Goal: Find specific page/section: Find specific page/section

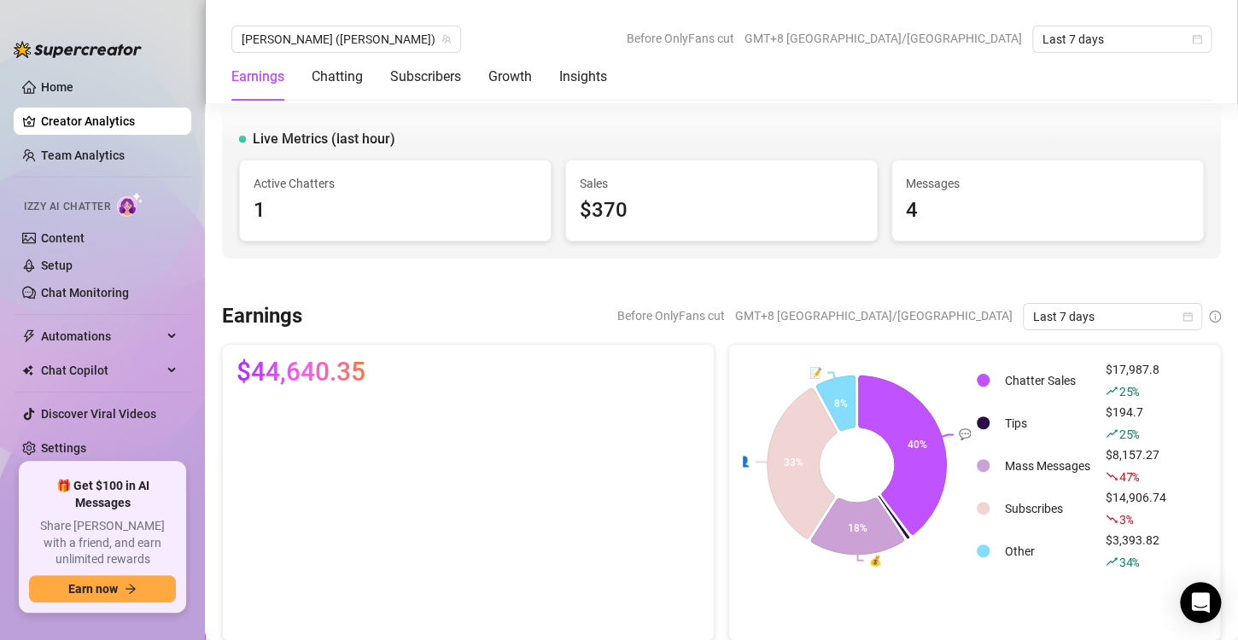
scroll to position [2375, 0]
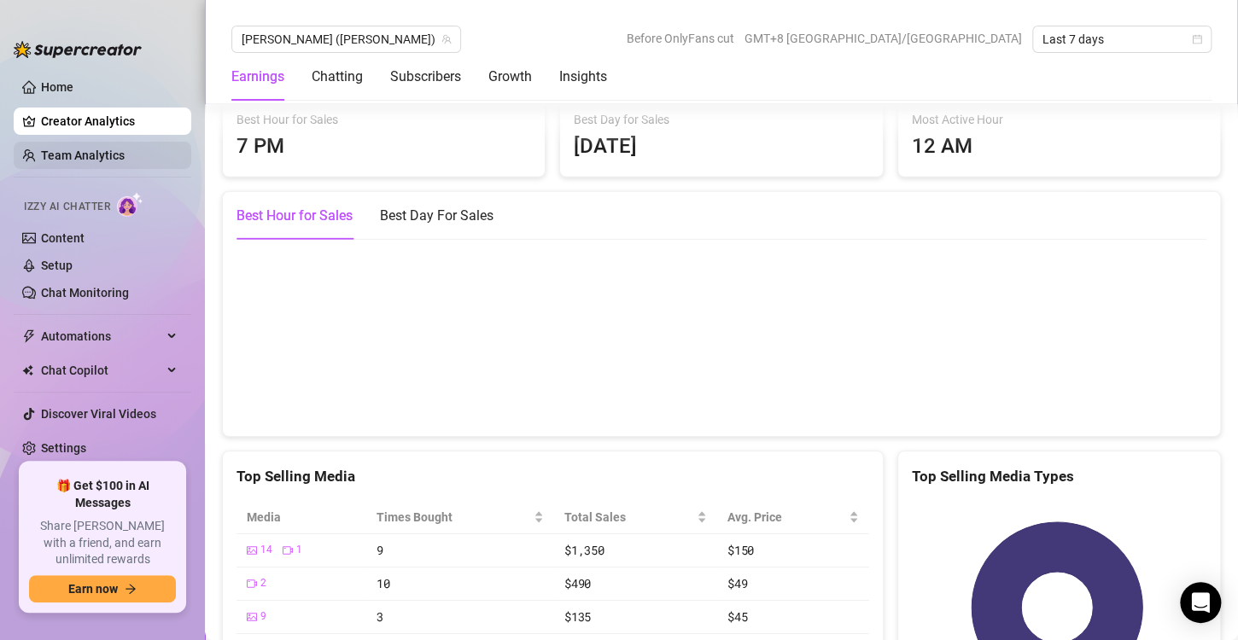
click at [114, 157] on link "Team Analytics" at bounding box center [83, 156] width 84 height 14
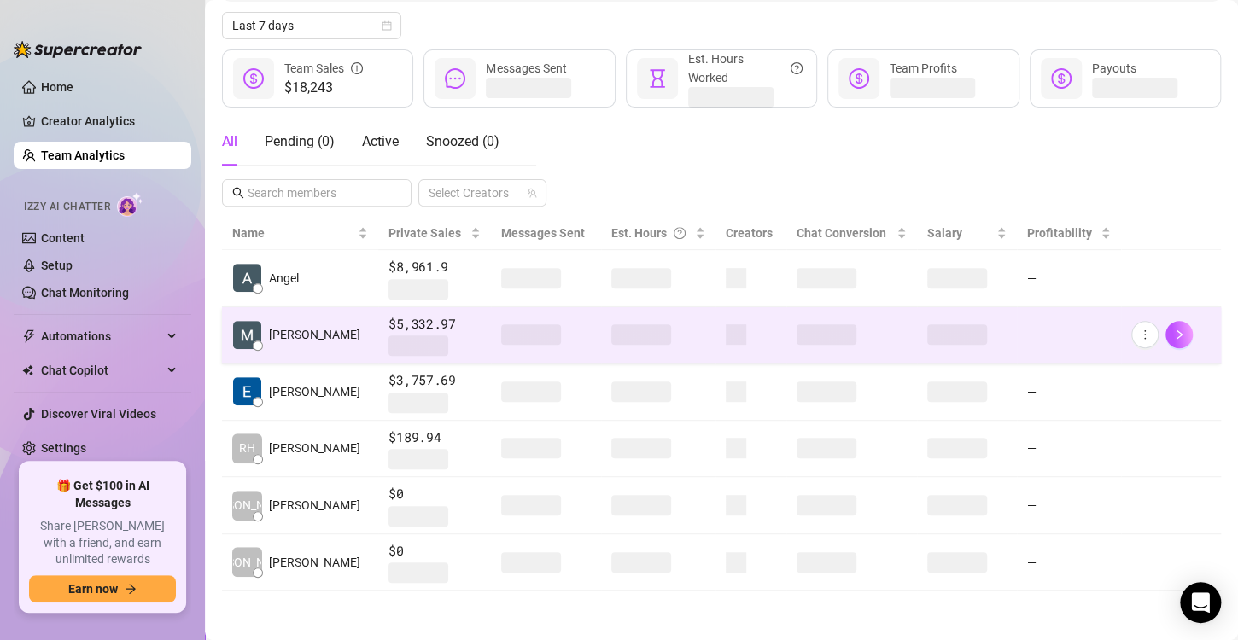
scroll to position [170, 0]
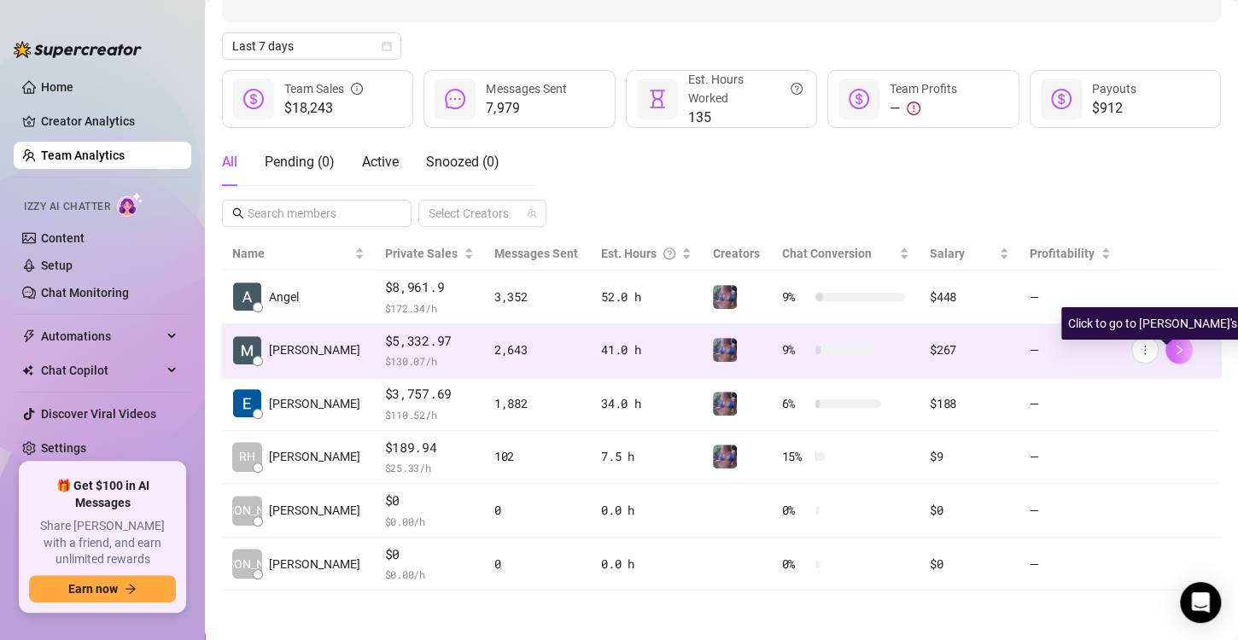
click at [1173, 353] on icon "right" at bounding box center [1179, 350] width 12 height 12
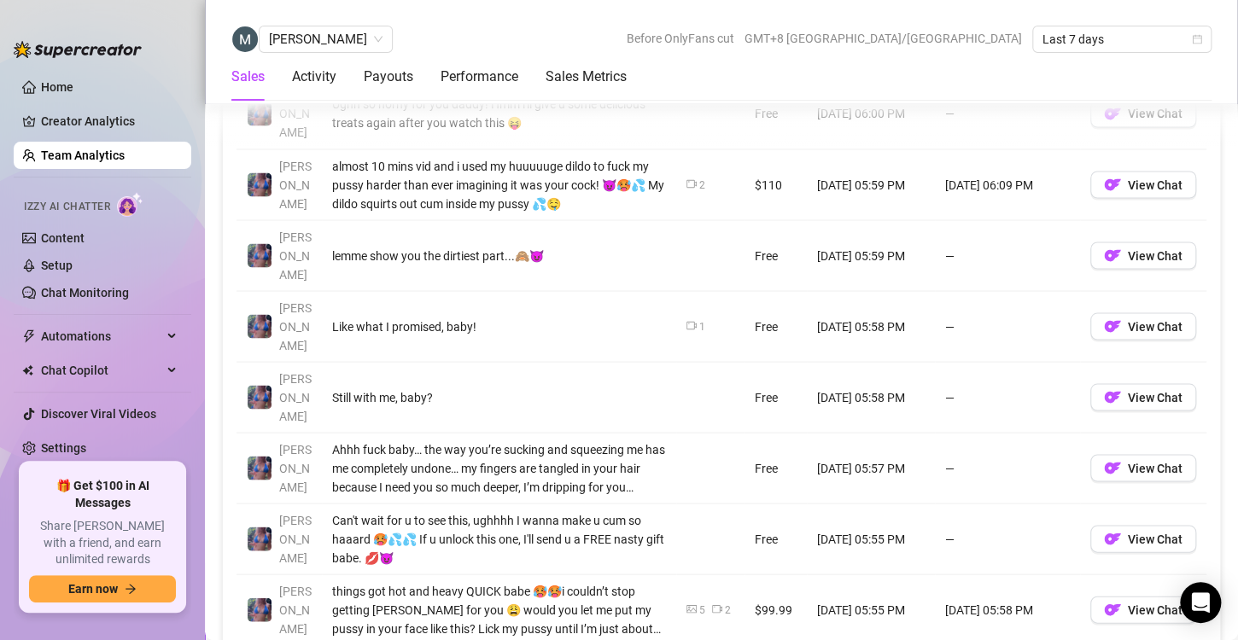
scroll to position [1390, 0]
click at [79, 153] on link "Team Analytics" at bounding box center [83, 156] width 84 height 14
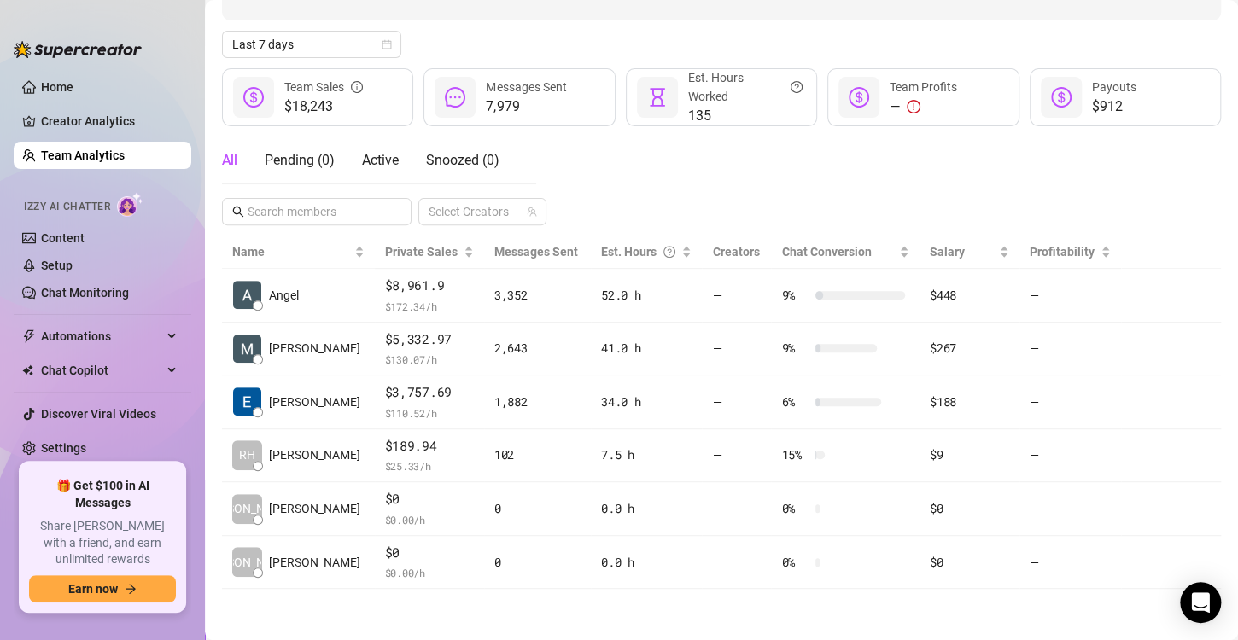
scroll to position [170, 0]
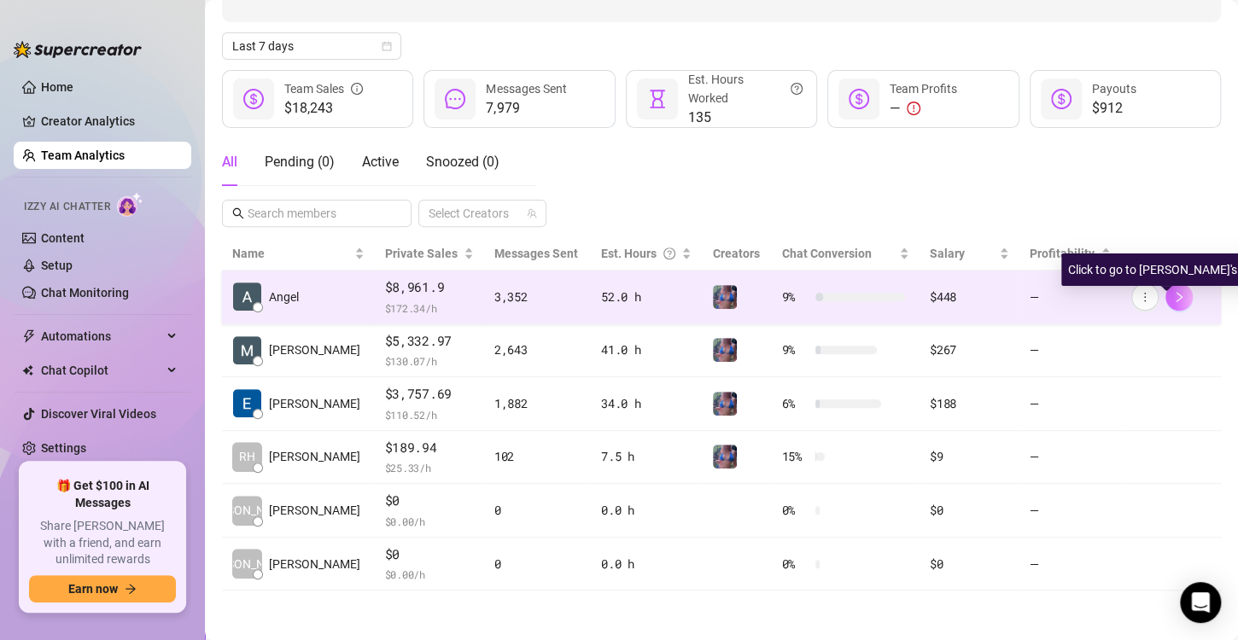
click at [1173, 298] on icon "right" at bounding box center [1179, 297] width 12 height 12
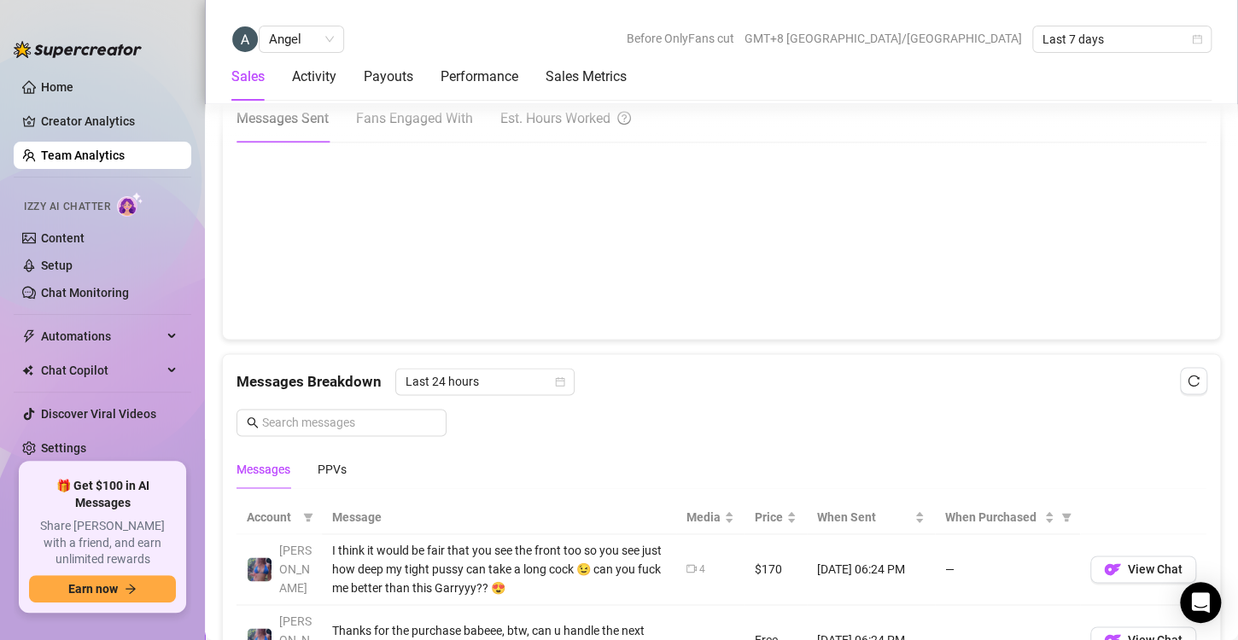
scroll to position [862, 0]
click at [79, 156] on link "Team Analytics" at bounding box center [83, 156] width 84 height 14
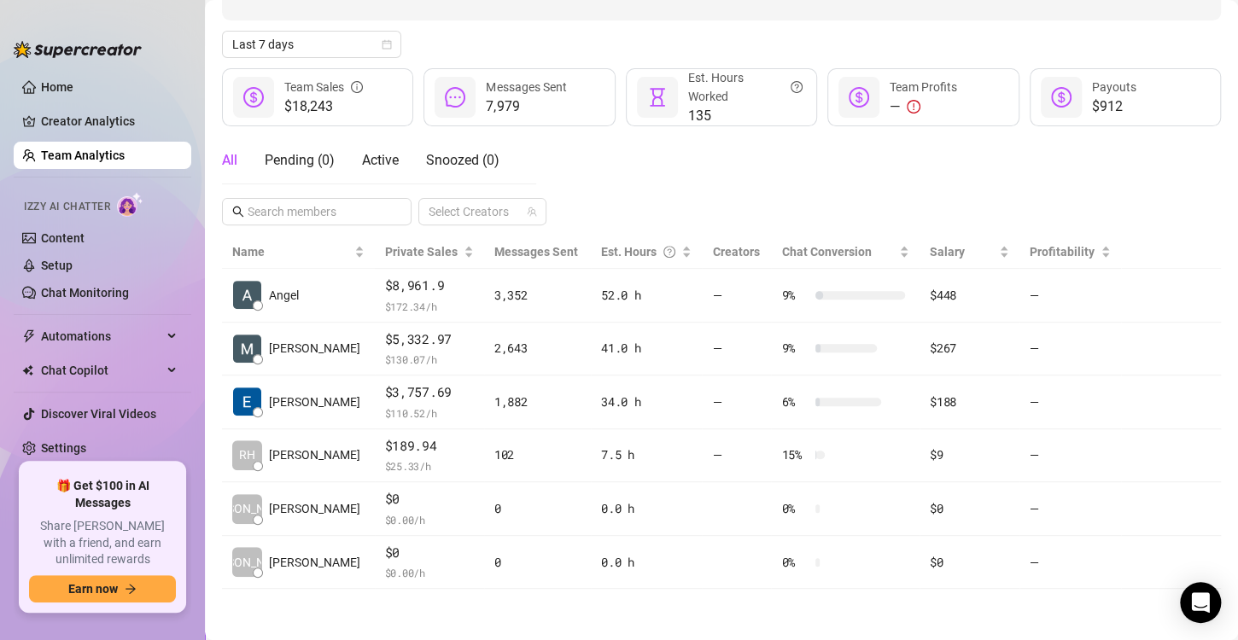
scroll to position [170, 0]
